Goal: Task Accomplishment & Management: Manage account settings

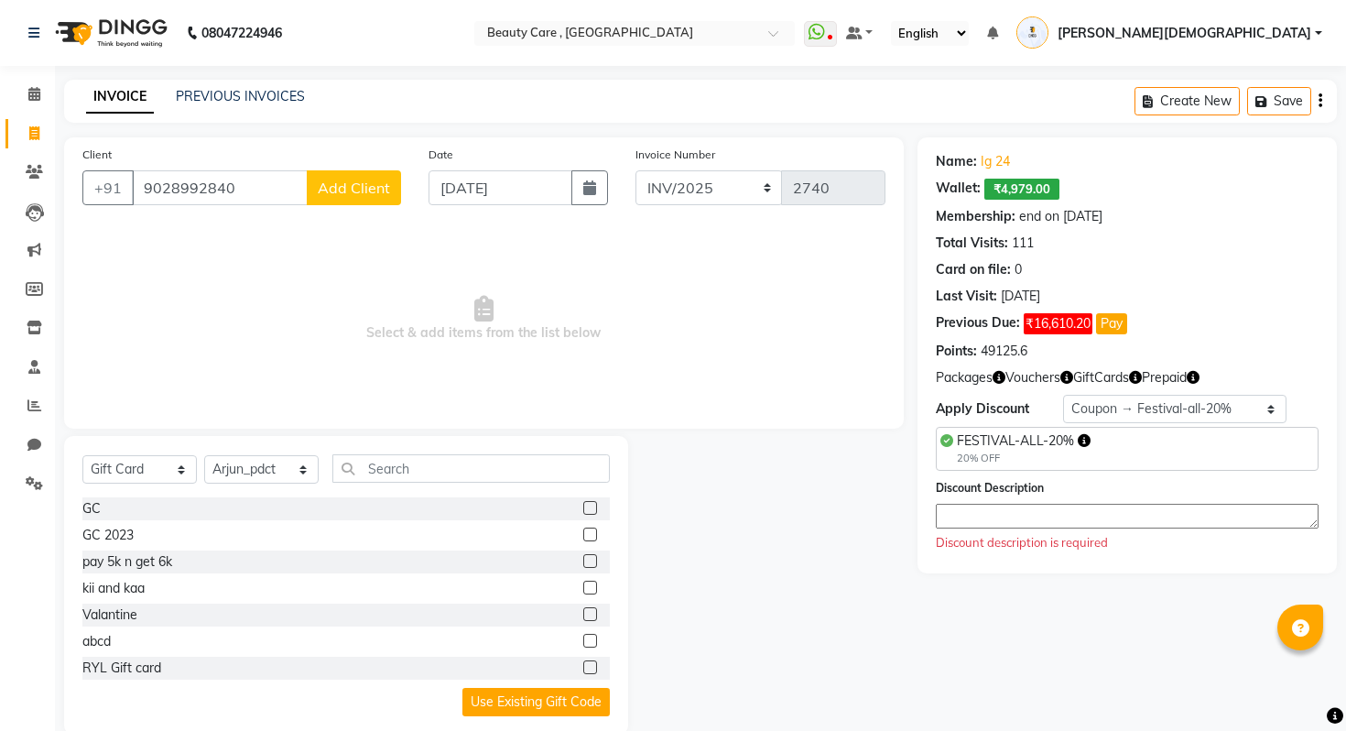
select select "G"
select select "59710"
select select "4: Object"
click at [38, 477] on icon at bounding box center [34, 483] width 17 height 14
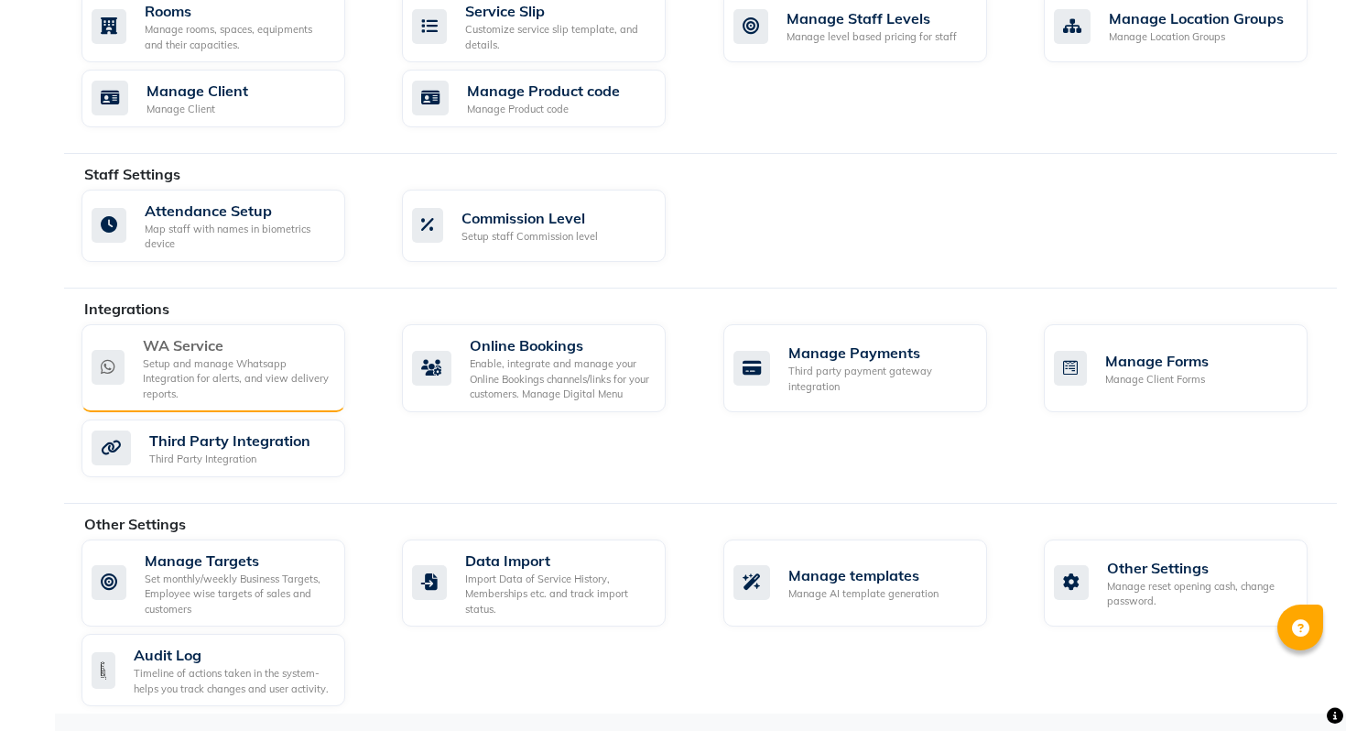
scroll to position [855, 0]
click at [245, 352] on div "WA Service" at bounding box center [237, 344] width 188 height 22
